Goal: Task Accomplishment & Management: Complete application form

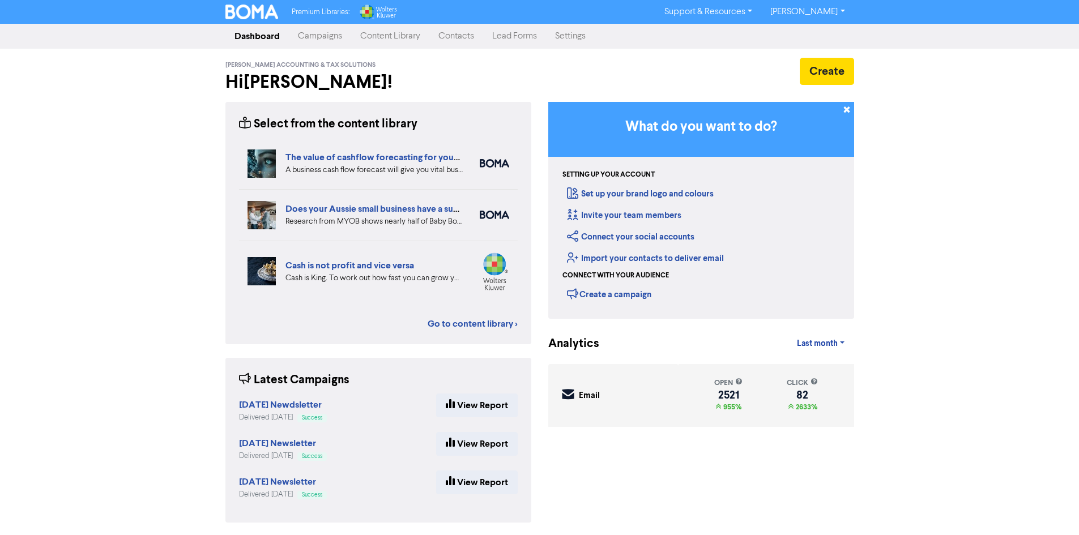
click at [440, 34] on link "Contacts" at bounding box center [456, 36] width 54 height 23
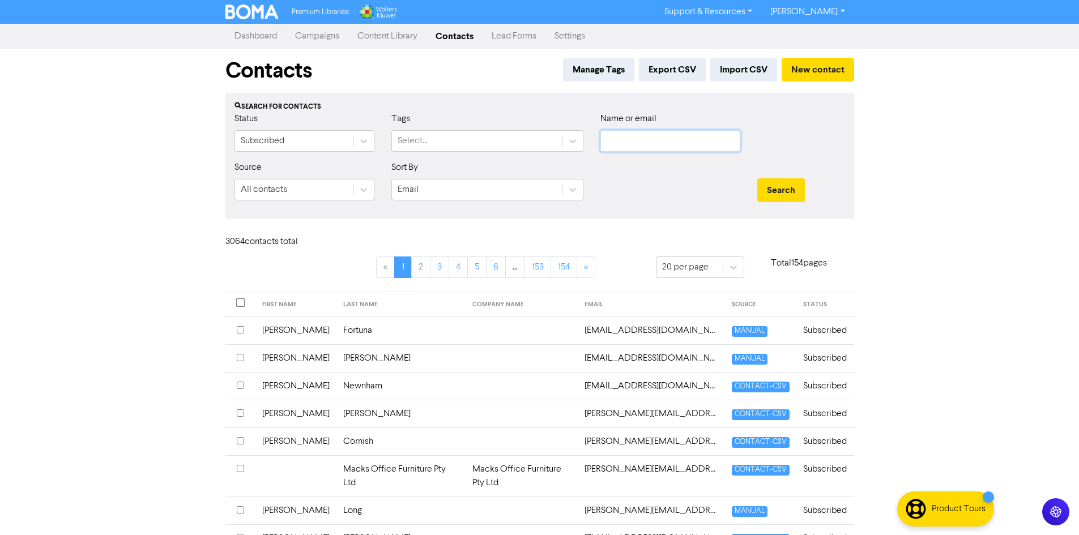
click at [641, 135] on input "text" at bounding box center [670, 141] width 140 height 22
type input "[PERSON_NAME]"
click at [757, 178] on button "Search" at bounding box center [781, 190] width 48 height 24
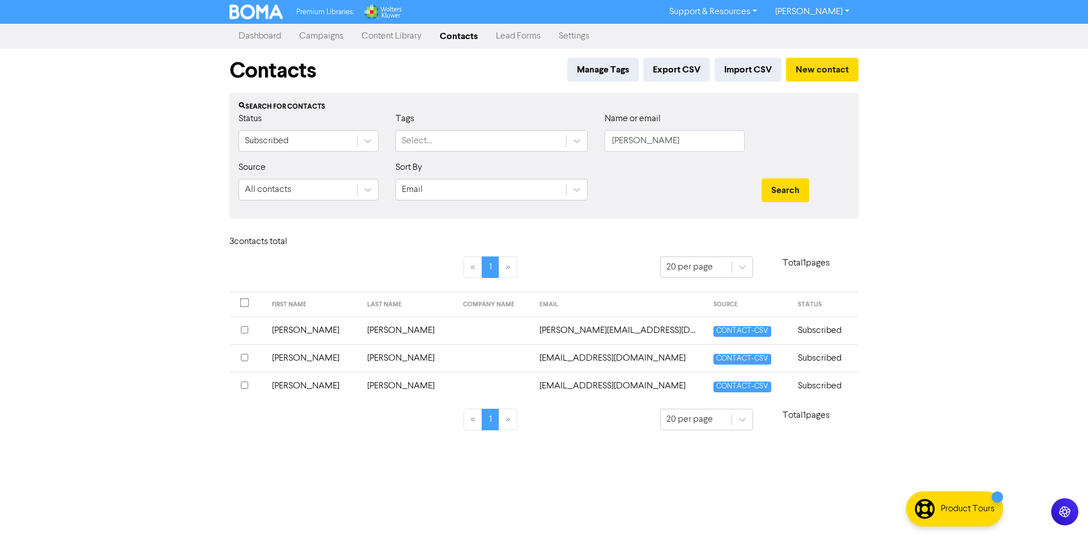
click at [245, 358] on input "checkbox" at bounding box center [244, 357] width 7 height 7
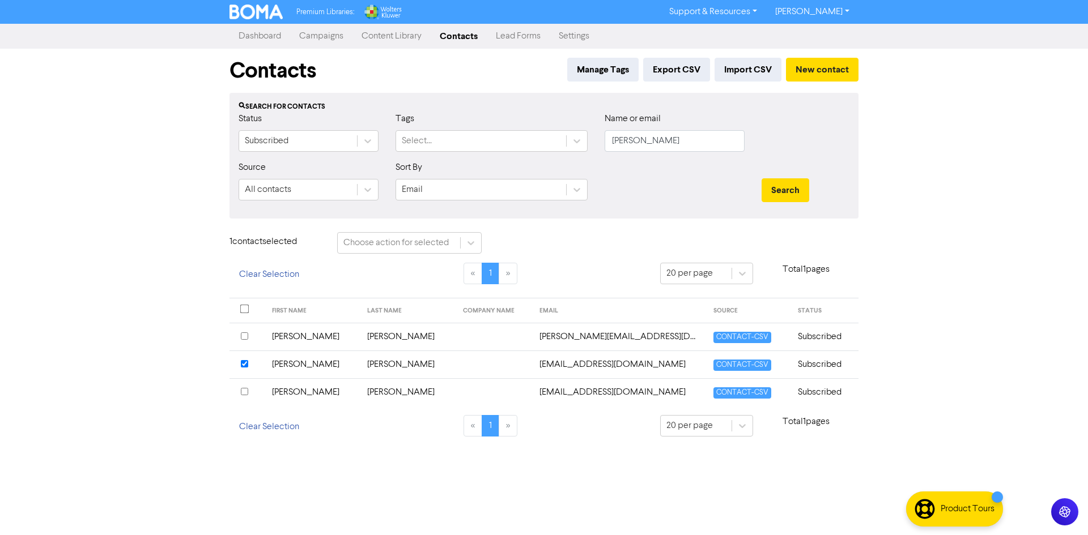
click at [490, 237] on div "1 contact selected Choose action for selected" at bounding box center [544, 247] width 646 height 31
click at [472, 240] on icon at bounding box center [470, 242] width 11 height 11
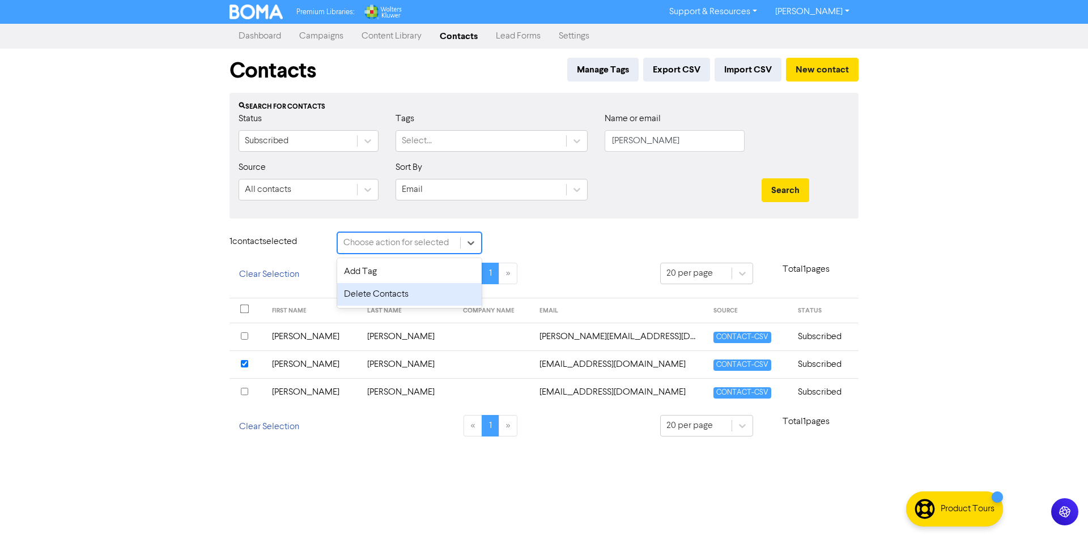
click at [457, 300] on div "Delete Contacts" at bounding box center [409, 294] width 144 height 23
click at [538, 248] on button "Delete 1 contact" at bounding box center [539, 244] width 83 height 24
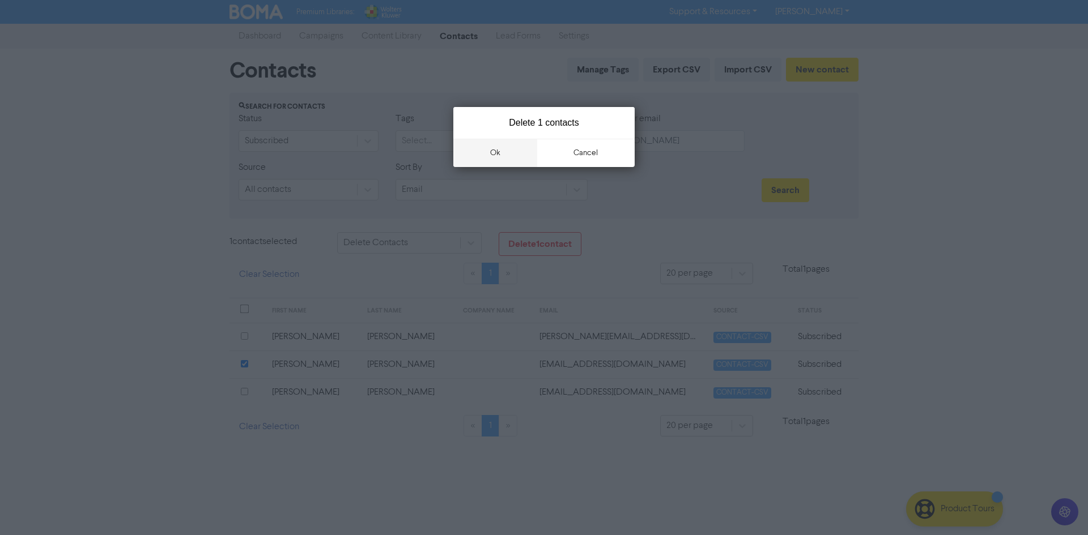
click at [502, 152] on button "ok" at bounding box center [495, 153] width 84 height 28
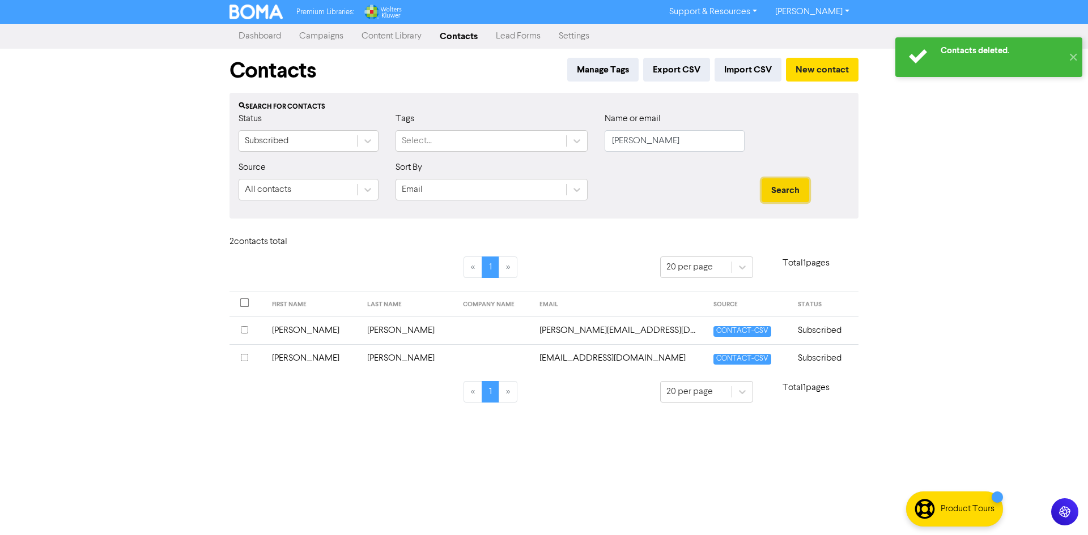
click at [786, 185] on button "Search" at bounding box center [785, 190] width 48 height 24
click at [793, 88] on div "Manage Tags Export CSV Import CSV New contact" at bounding box center [710, 73] width 296 height 31
click at [803, 79] on button "New contact" at bounding box center [822, 70] width 73 height 24
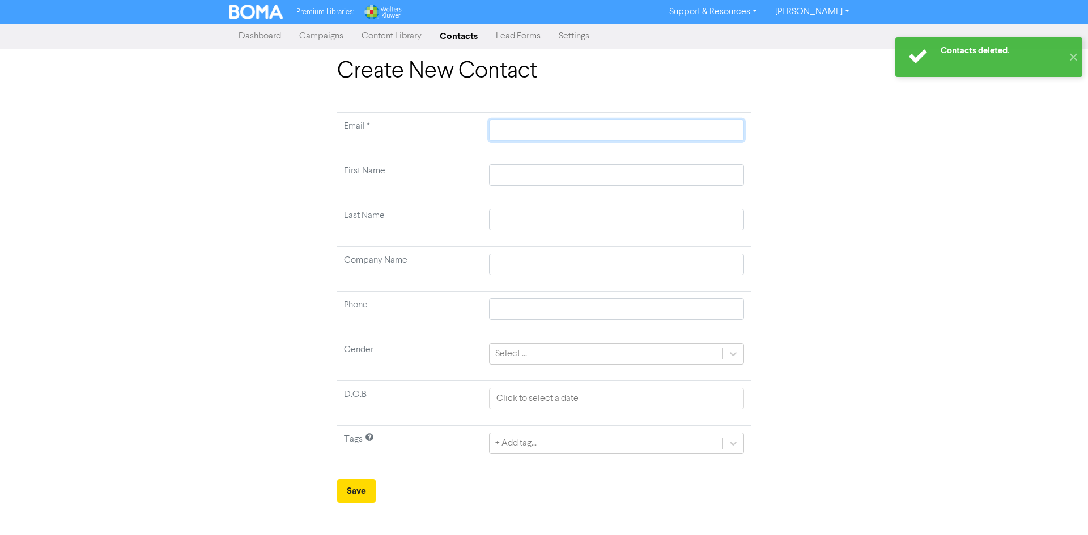
click at [568, 125] on input "text" at bounding box center [616, 131] width 255 height 22
paste input "[EMAIL_ADDRESS][DOMAIN_NAME]"
type input "[EMAIL_ADDRESS][DOMAIN_NAME]"
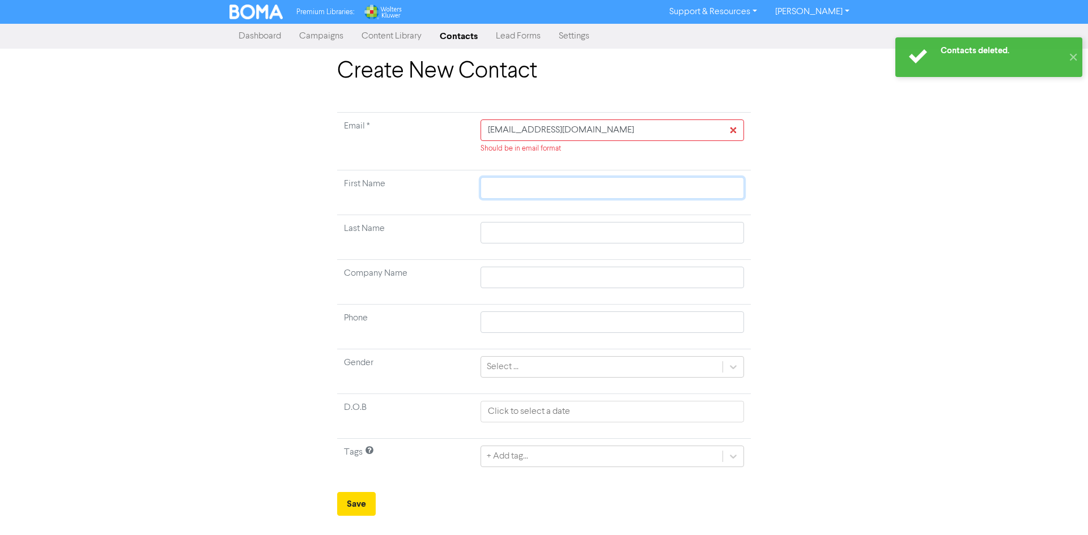
click at [544, 180] on input "text" at bounding box center [611, 188] width 263 height 22
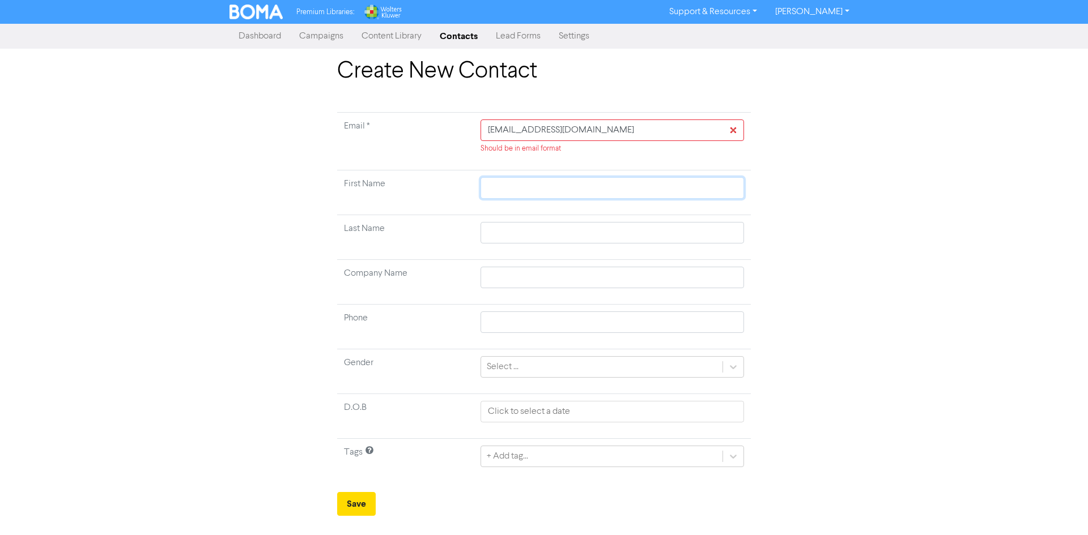
click at [621, 187] on input "text" at bounding box center [611, 188] width 263 height 22
paste input "[PERSON_NAME]"
type input "[PERSON_NAME]"
click at [596, 225] on input "text" at bounding box center [611, 233] width 263 height 22
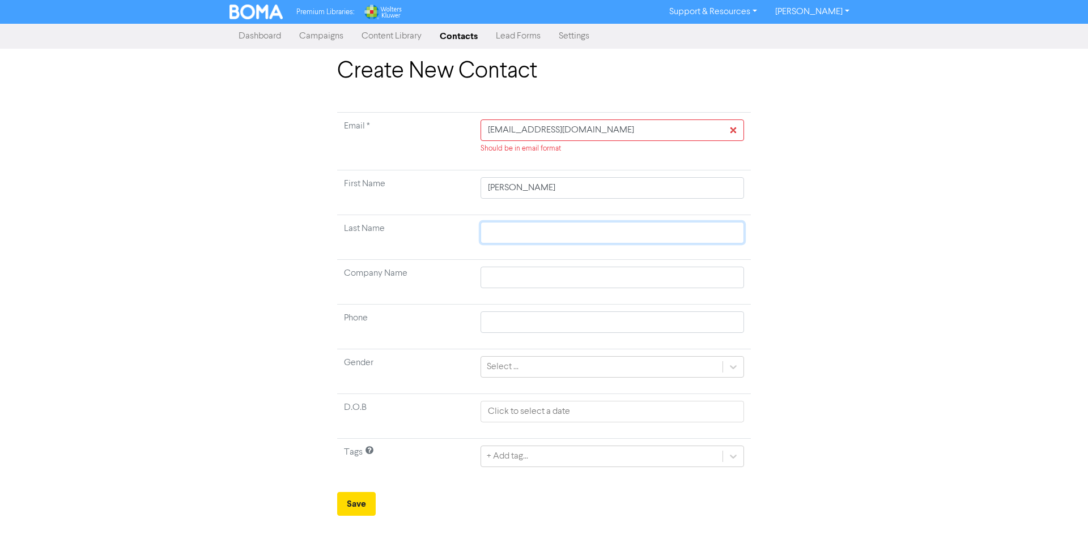
paste input "[PERSON_NAME]"
type input "[PERSON_NAME]"
click at [357, 493] on button "Save" at bounding box center [356, 504] width 39 height 24
click at [656, 136] on input "[EMAIL_ADDRESS][DOMAIN_NAME]" at bounding box center [611, 131] width 263 height 22
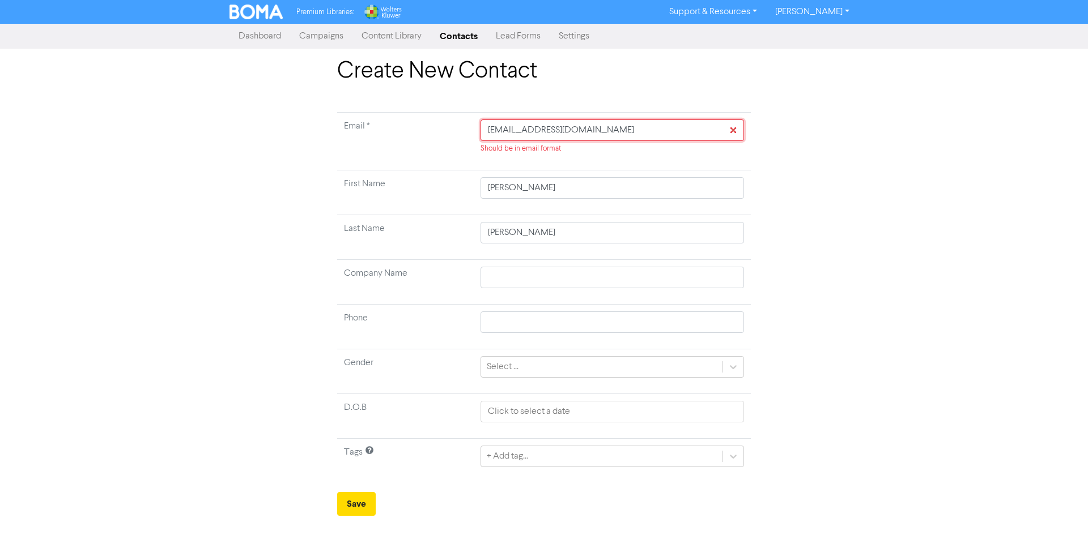
type input "[EMAIL_ADDRESS][DOMAIN_NAME]"
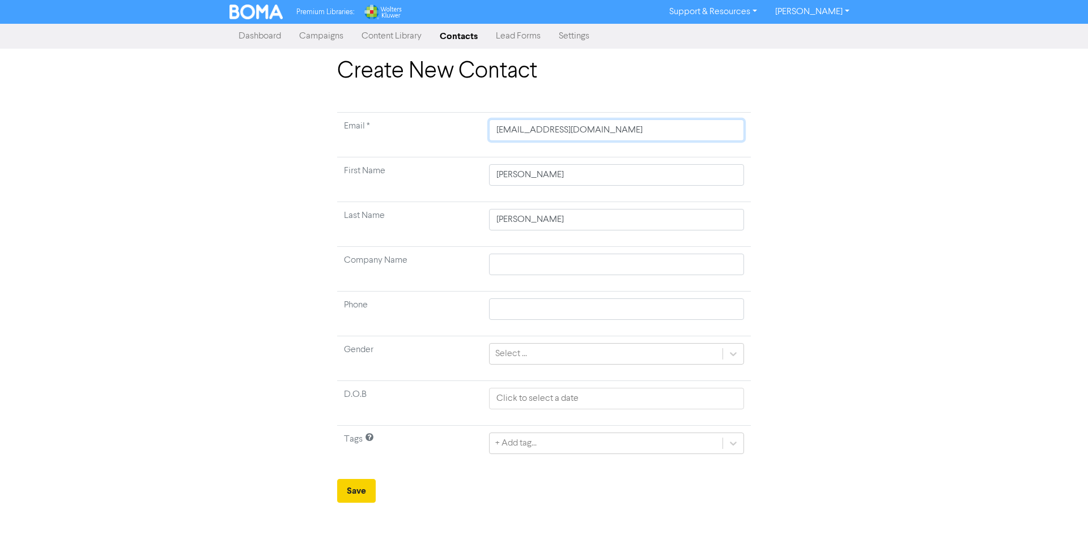
type input "[EMAIL_ADDRESS][DOMAIN_NAME]"
click at [363, 493] on button "Save" at bounding box center [356, 491] width 39 height 24
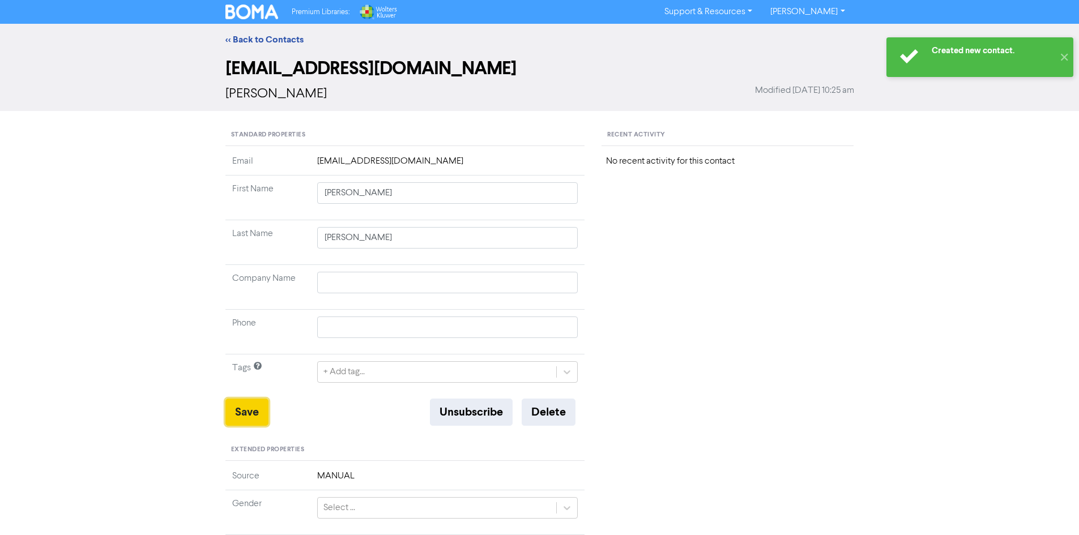
click at [245, 409] on button "Save" at bounding box center [246, 412] width 43 height 27
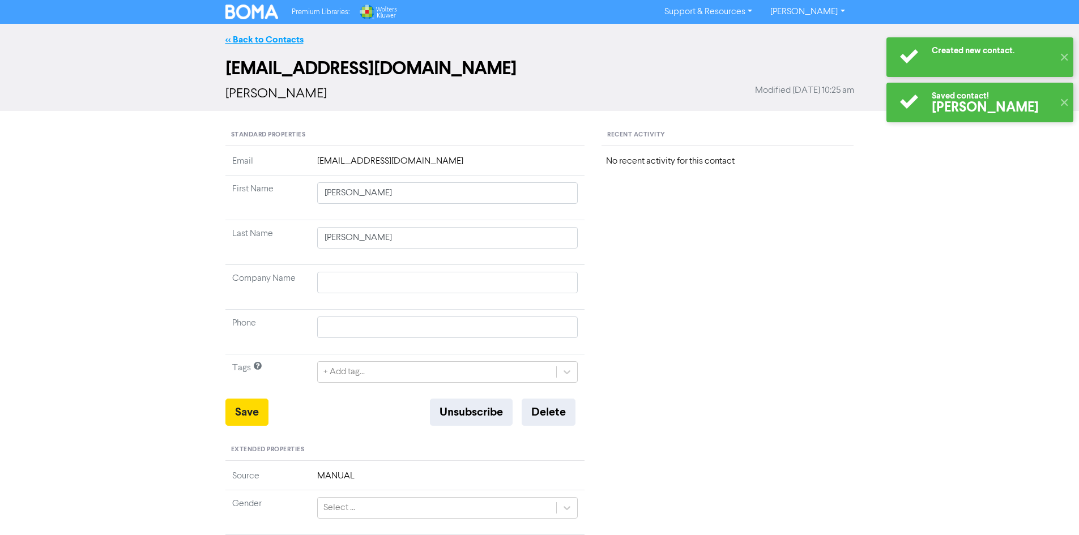
click at [275, 35] on link "<< Back to Contacts" at bounding box center [264, 39] width 78 height 11
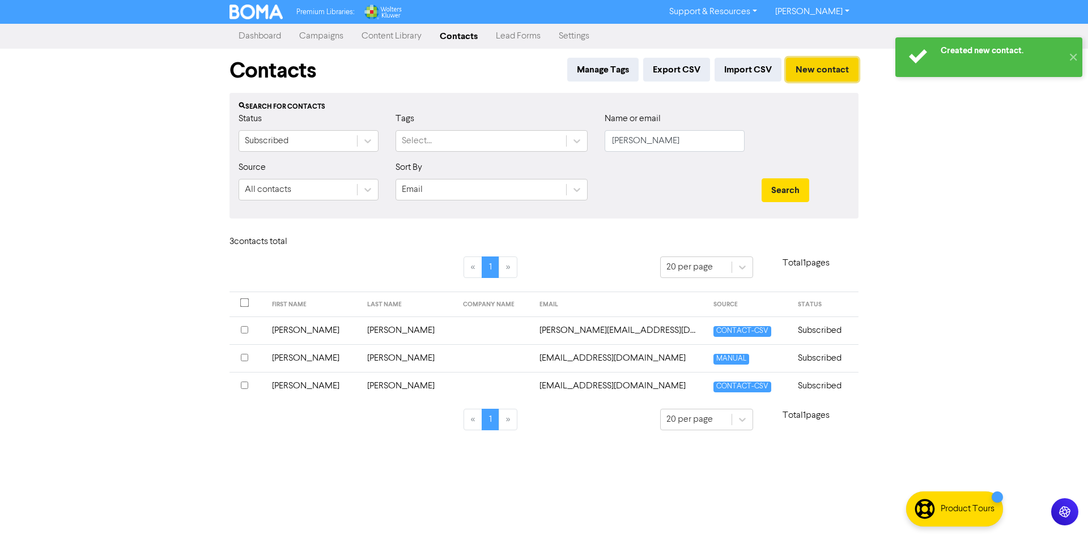
click at [798, 65] on button "New contact" at bounding box center [822, 70] width 73 height 24
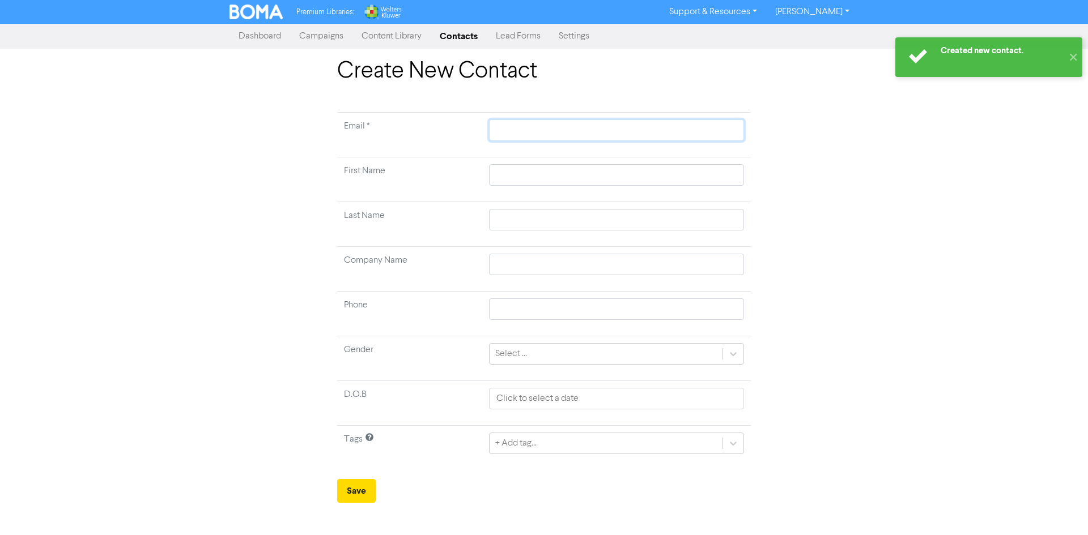
click at [579, 134] on input "text" at bounding box center [616, 131] width 255 height 22
type input "k"
type input "kr"
type input "kri"
type input "[PERSON_NAME]"
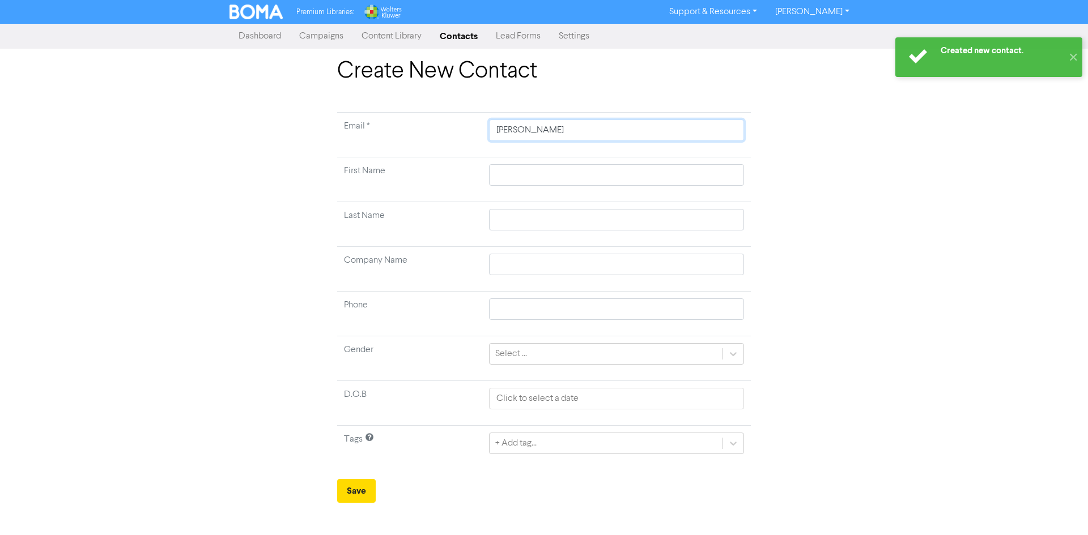
type input "krist"
type input "[PERSON_NAME]"
type input "kristyb"
type input "kristyb@"
type input "kristyb@a"
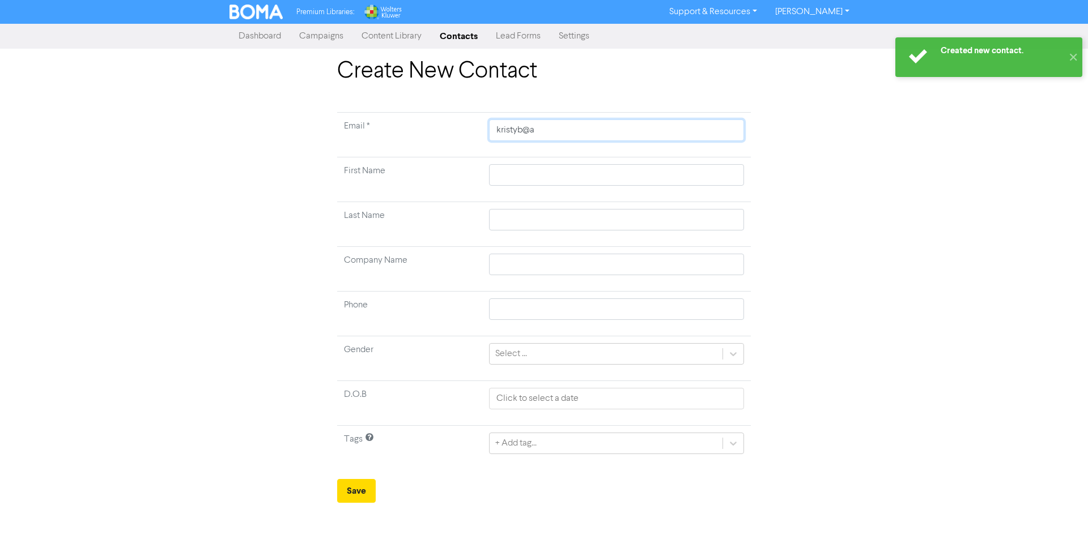
type input "kristyb@al"
type input "kristyb@all"
type input "kristyb@alla"
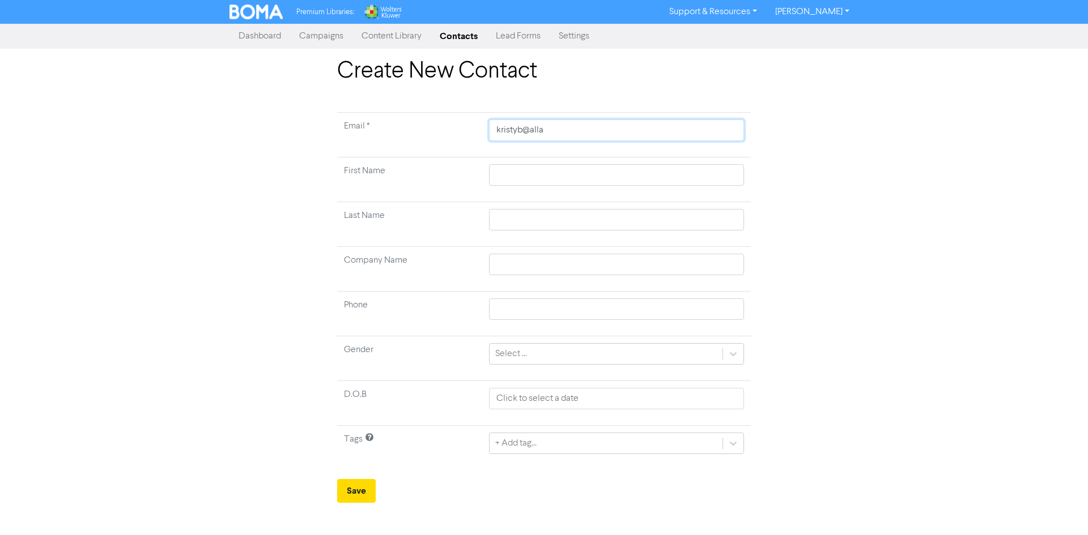
type input "kristyb@[PERSON_NAME]"
type input "kristyb@allant"
type input "kristyb@allanta"
type input "kristyb@allanta."
type input "kristyb@allanta"
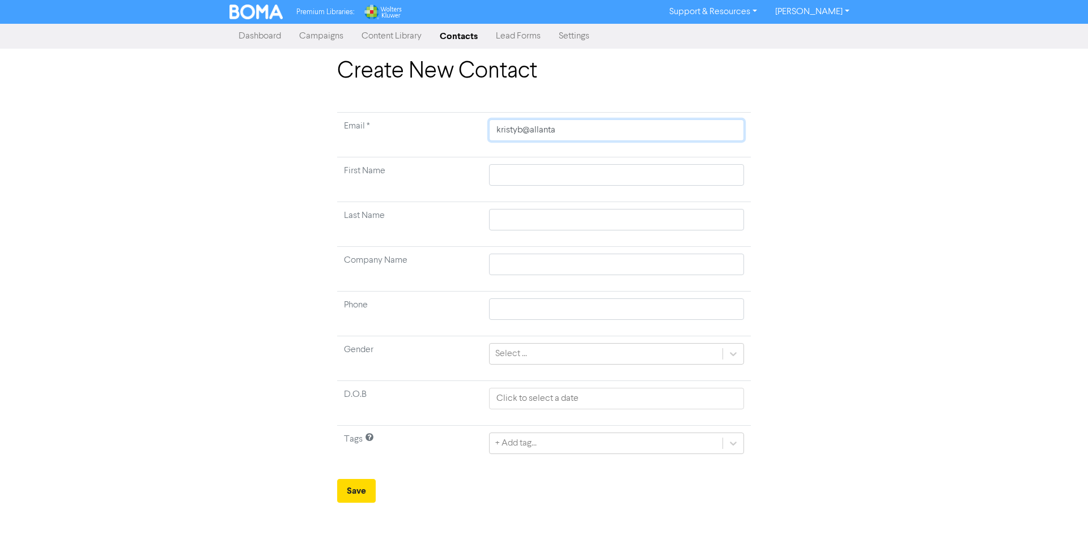
type input "[EMAIL_ADDRESS][DOMAIN_NAME]"
click at [611, 173] on input "text" at bounding box center [616, 175] width 255 height 22
type input "K"
type input "Kr"
type input "Kri"
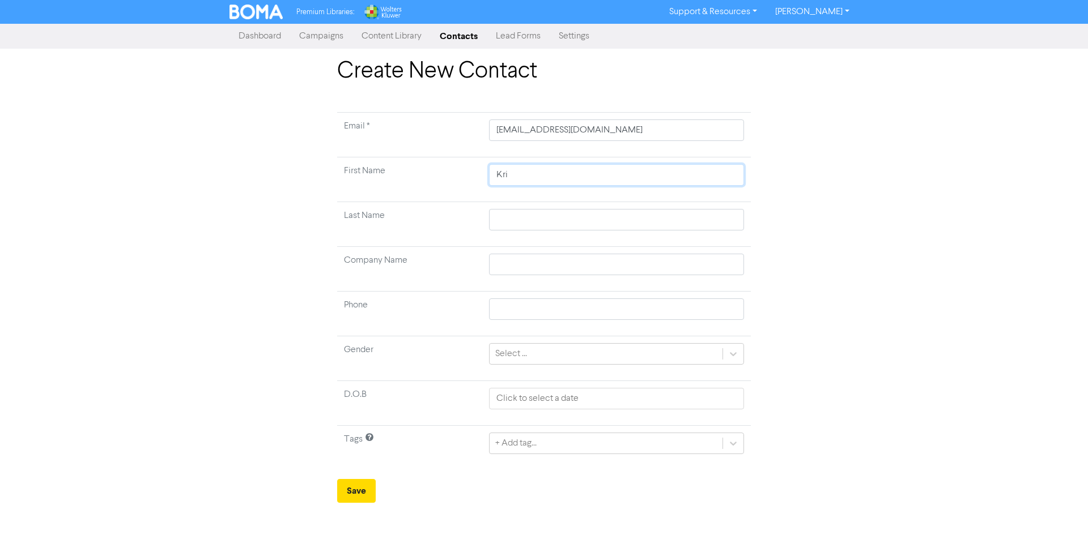
type input "[PERSON_NAME]"
type input "Krist"
type input "[PERSON_NAME]"
type input "B"
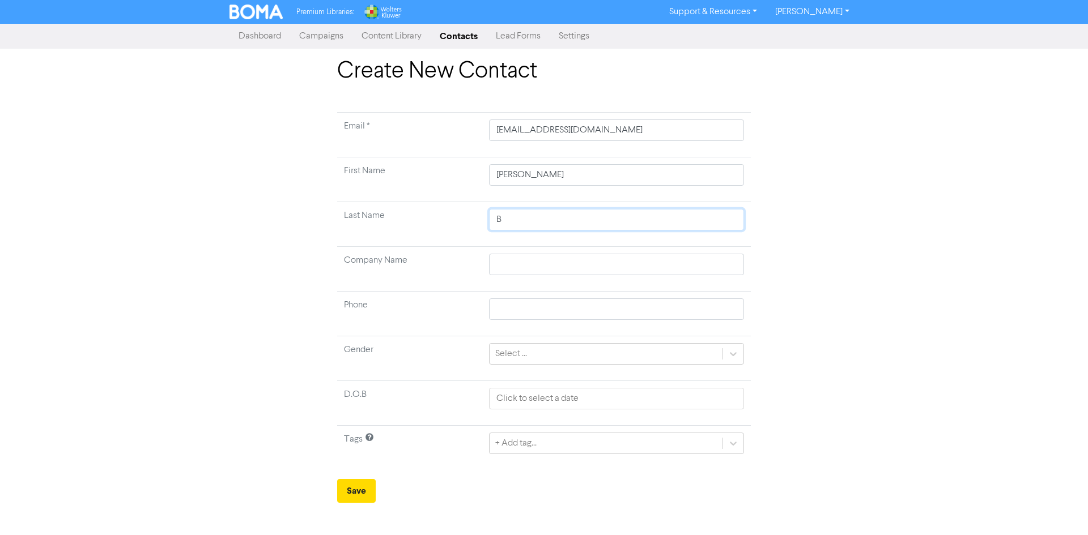
type input "Be"
type input "Bee"
type input "Beer"
click at [347, 489] on button "Save" at bounding box center [356, 491] width 39 height 24
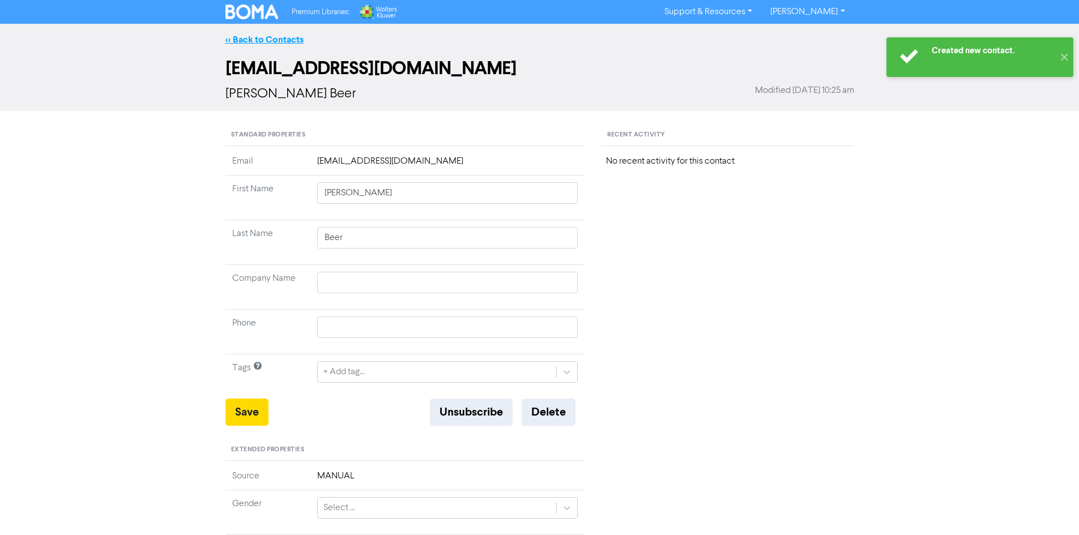
click at [262, 39] on link "<< Back to Contacts" at bounding box center [264, 39] width 78 height 11
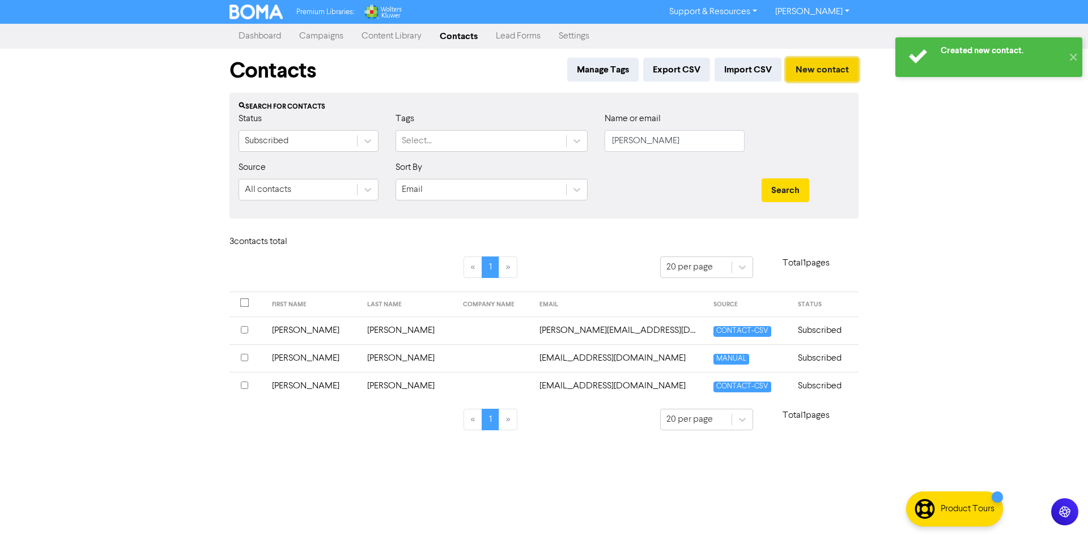
click at [841, 66] on button "New contact" at bounding box center [822, 70] width 73 height 24
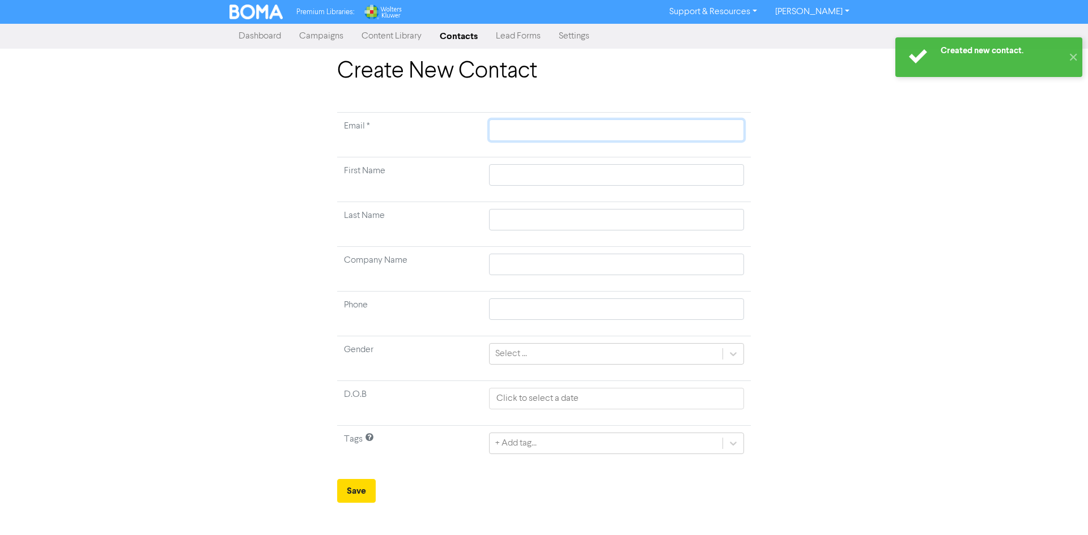
click at [607, 137] on input "text" at bounding box center [616, 131] width 255 height 22
type input "a"
type input "ab"
type input "abb"
type input "abbe"
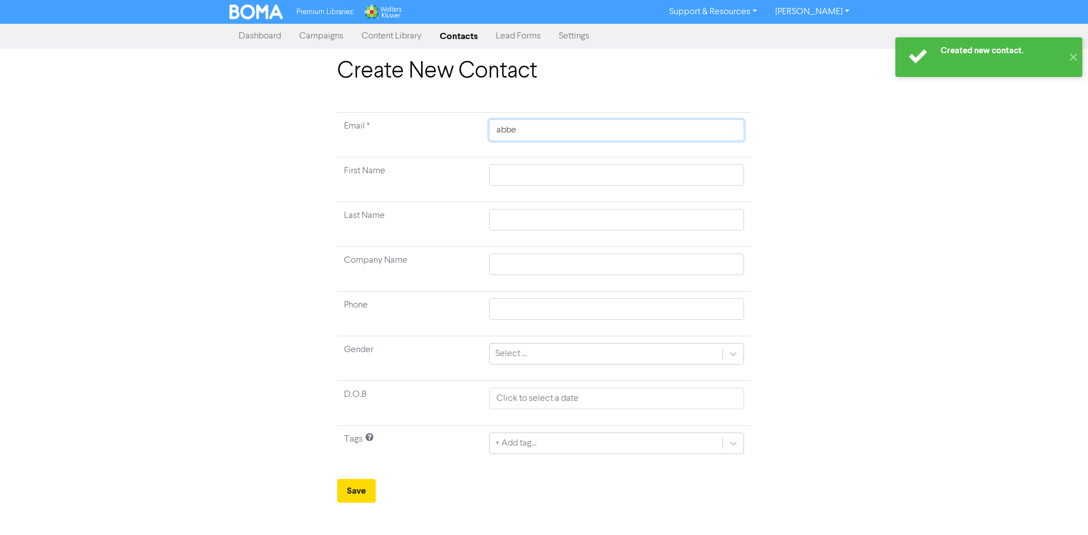
type input "abbey"
click at [597, 179] on input "text" at bounding box center [616, 175] width 255 height 22
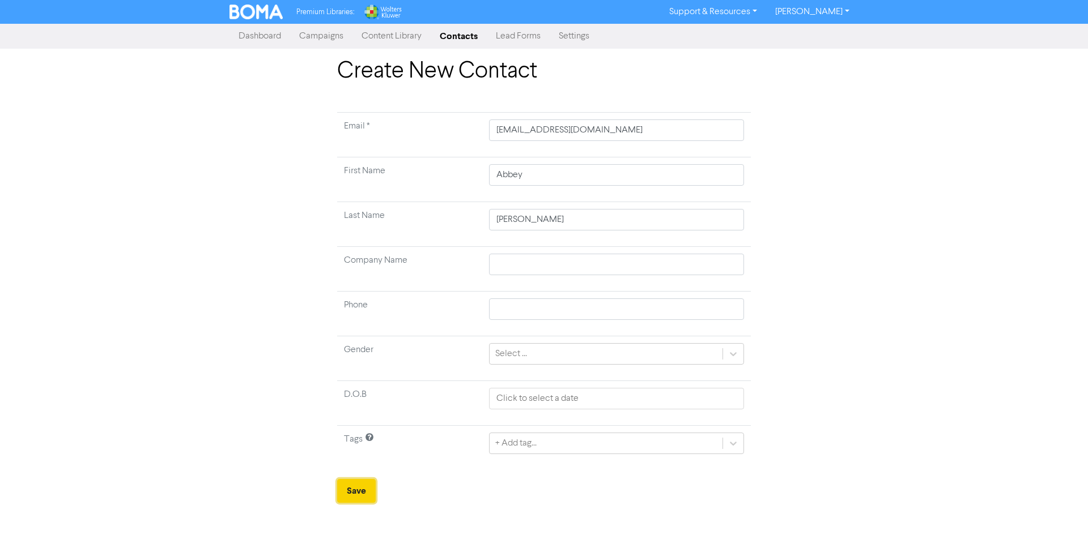
click at [360, 484] on button "Save" at bounding box center [356, 491] width 39 height 24
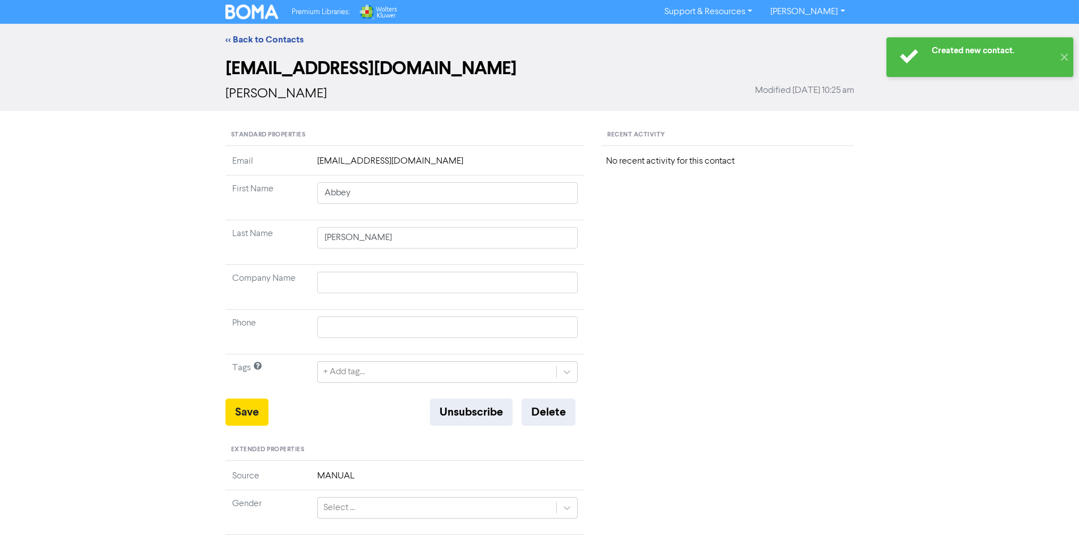
click at [262, 6] on img at bounding box center [251, 12] width 53 height 15
